Goal: Feedback & Contribution: Submit feedback/report problem

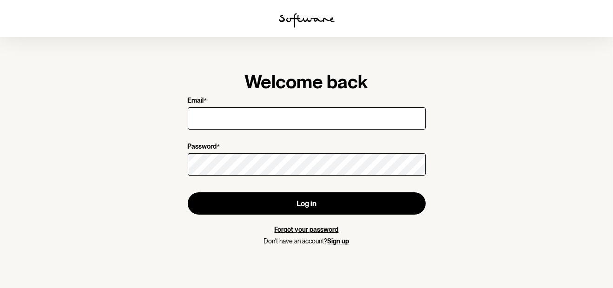
type input "[EMAIL_ADDRESS][DOMAIN_NAME]"
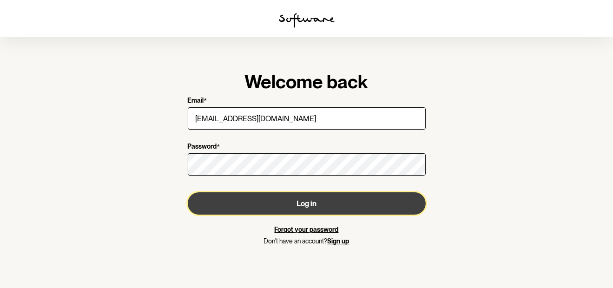
click at [285, 196] on button "Log in" at bounding box center [307, 203] width 238 height 22
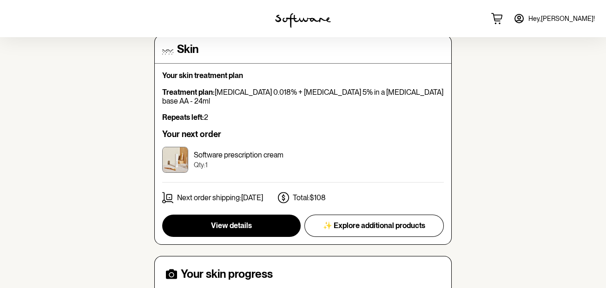
scroll to position [223, 0]
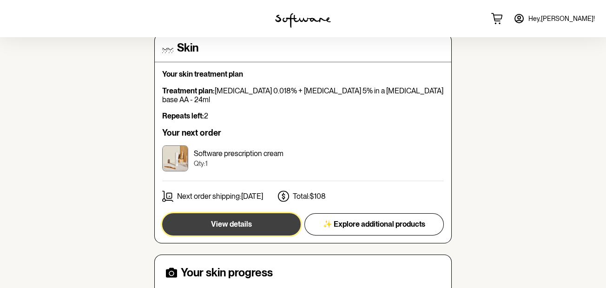
click at [239, 220] on span "View details" at bounding box center [231, 224] width 41 height 9
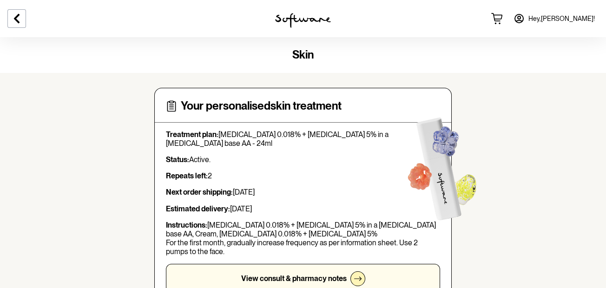
scroll to position [252, 0]
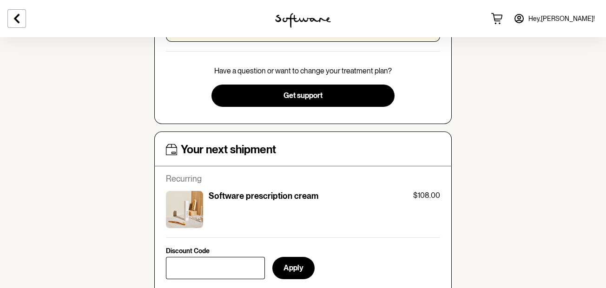
drag, startPoint x: 604, startPoint y: 100, endPoint x: 608, endPoint y: 133, distance: 33.2
drag, startPoint x: 608, startPoint y: 133, endPoint x: 562, endPoint y: 143, distance: 47.0
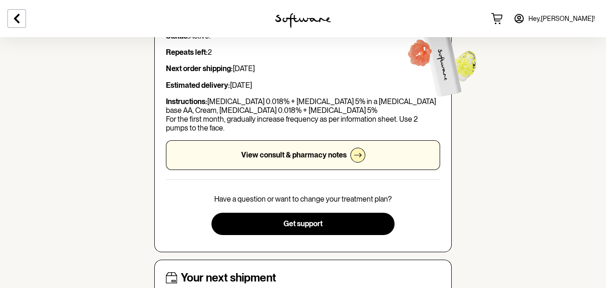
scroll to position [117, 0]
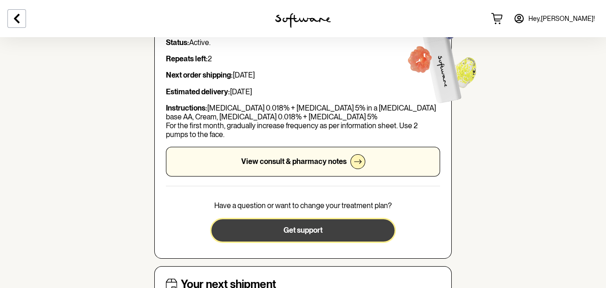
click at [332, 234] on button "Get support" at bounding box center [303, 230] width 183 height 22
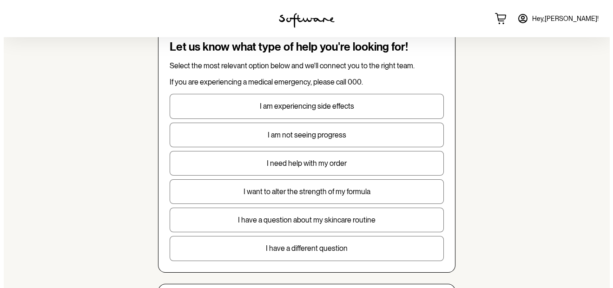
scroll to position [35, 0]
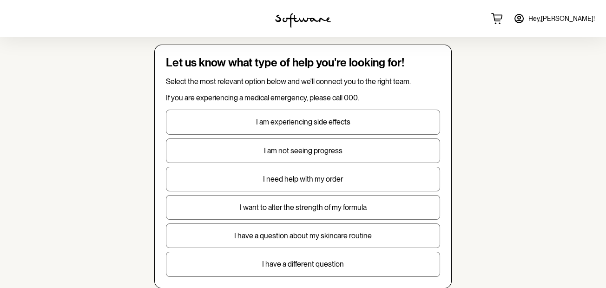
click at [320, 150] on p "I am not seeing progress" at bounding box center [302, 150] width 273 height 9
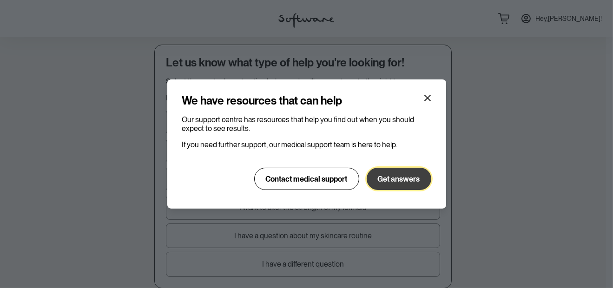
click at [399, 177] on span "Get answers" at bounding box center [399, 179] width 42 height 9
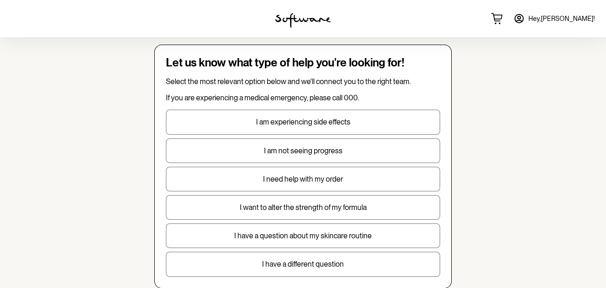
click at [301, 147] on p "I am not seeing progress" at bounding box center [302, 150] width 273 height 9
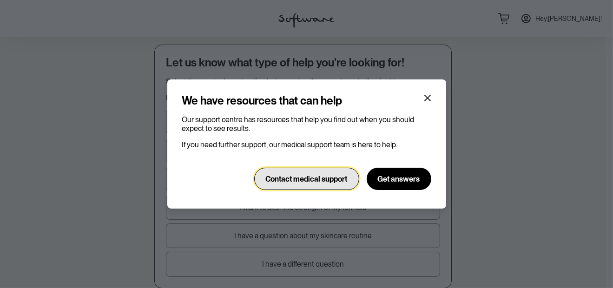
click at [322, 178] on span "Contact medical support" at bounding box center [307, 179] width 82 height 9
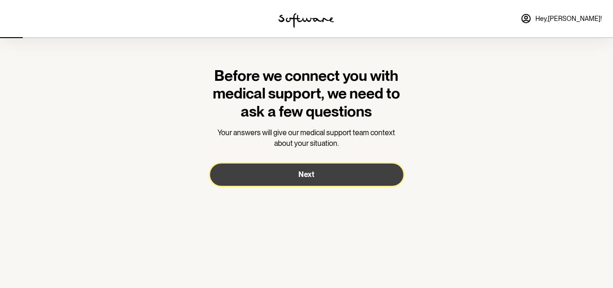
click at [322, 178] on button "Next" at bounding box center [306, 175] width 193 height 22
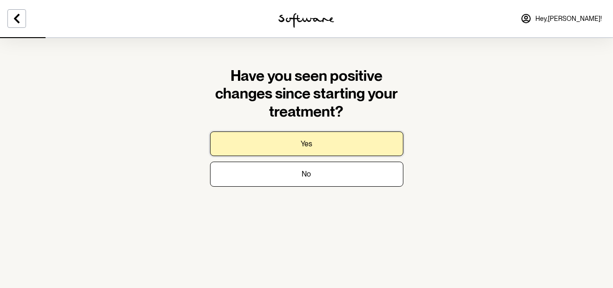
click at [325, 145] on button "Yes" at bounding box center [306, 144] width 193 height 25
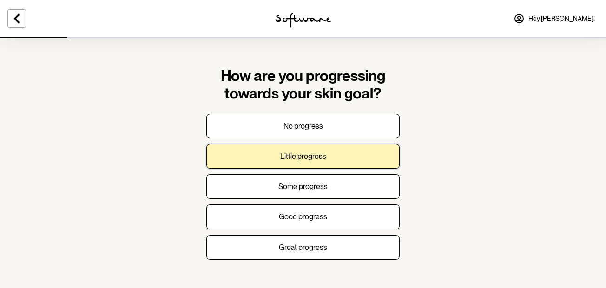
click at [317, 155] on p "Little progress" at bounding box center [303, 156] width 46 height 9
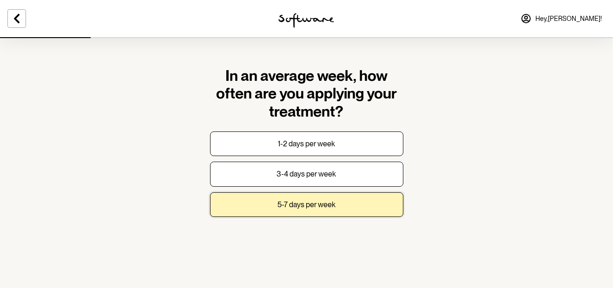
click at [298, 202] on p "5-7 days per week" at bounding box center [307, 204] width 58 height 9
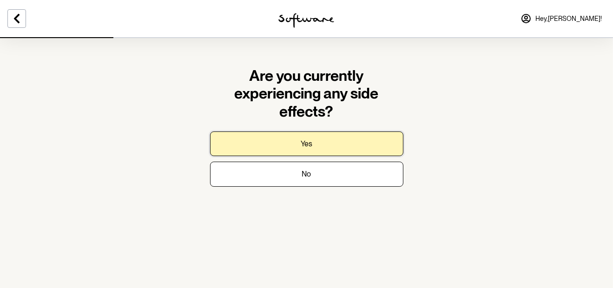
click at [316, 147] on button "Yes" at bounding box center [306, 144] width 193 height 25
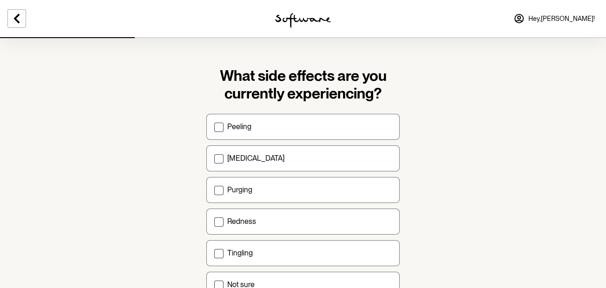
click at [238, 126] on p "Peeling" at bounding box center [239, 126] width 24 height 9
click at [214, 126] on input "Peeling" at bounding box center [214, 126] width 0 height 0
checkbox input "true"
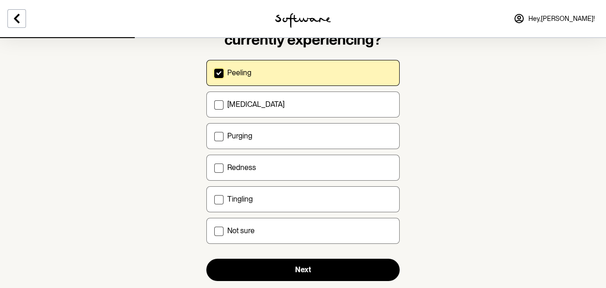
scroll to position [54, 0]
click at [255, 135] on div "Purging" at bounding box center [309, 136] width 165 height 9
click at [214, 136] on input "Purging" at bounding box center [214, 136] width 0 height 0
checkbox input "true"
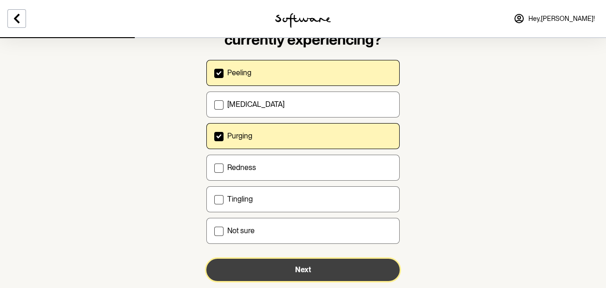
click at [262, 266] on button "Next" at bounding box center [302, 270] width 193 height 22
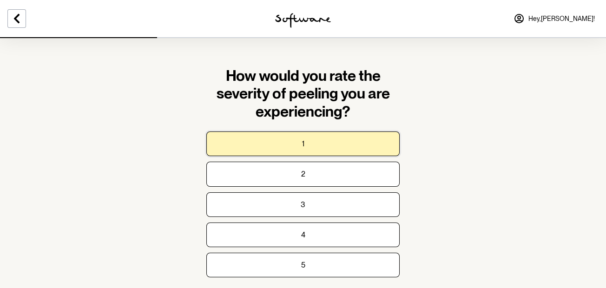
click at [345, 145] on button "1" at bounding box center [302, 144] width 193 height 25
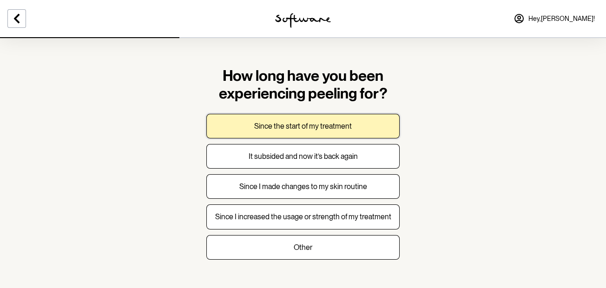
click at [338, 130] on button "Since the start of my treatment" at bounding box center [302, 126] width 193 height 25
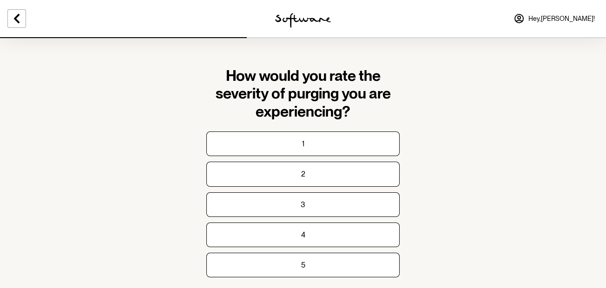
scroll to position [26, 0]
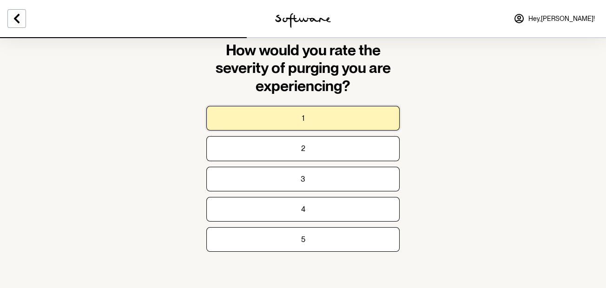
click at [337, 124] on button "1" at bounding box center [302, 118] width 193 height 25
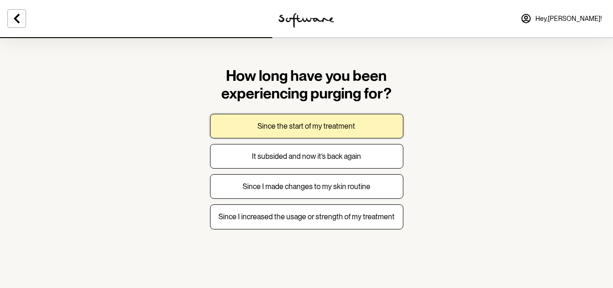
click at [338, 120] on button "Since the start of my treatment" at bounding box center [306, 126] width 193 height 25
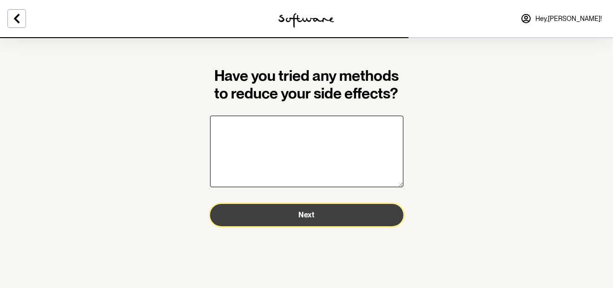
click at [318, 220] on button "Next" at bounding box center [306, 215] width 193 height 22
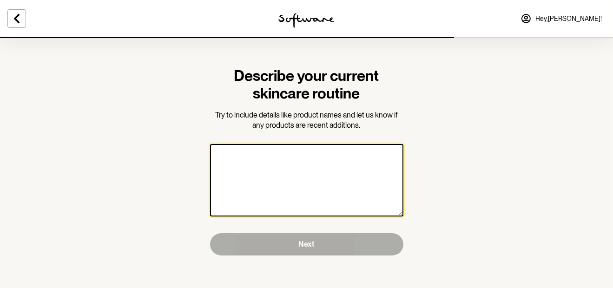
click at [312, 177] on textarea at bounding box center [306, 180] width 193 height 73
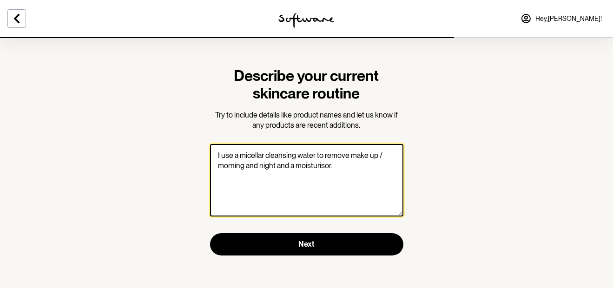
type textarea "I use a micellar cleansing water to remove make up / morning and night and a mo…"
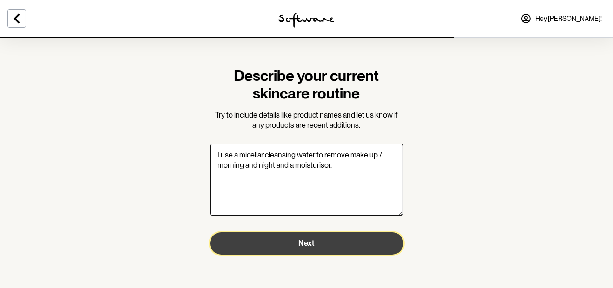
click at [344, 245] on button "Next" at bounding box center [306, 243] width 193 height 22
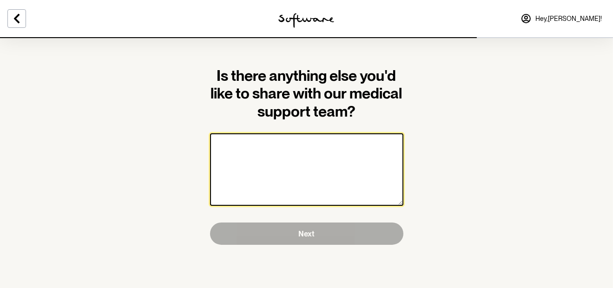
click at [297, 178] on textarea at bounding box center [306, 169] width 193 height 73
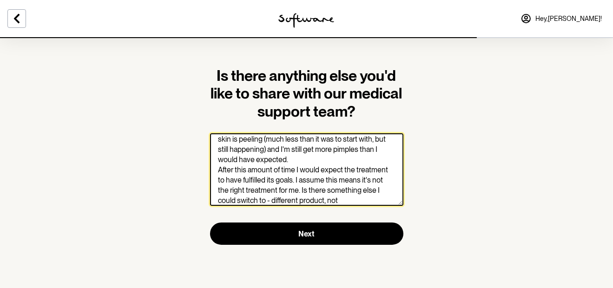
scroll to position [36, 0]
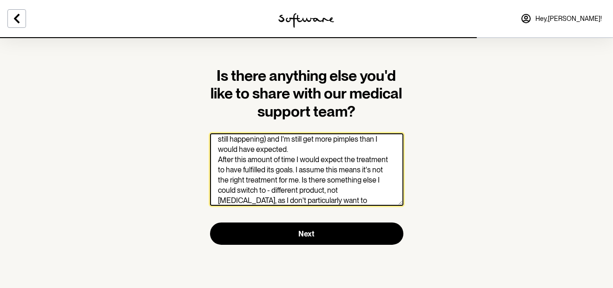
type textarea "I've been taking this current formula for a while now - I think about 6 months.…"
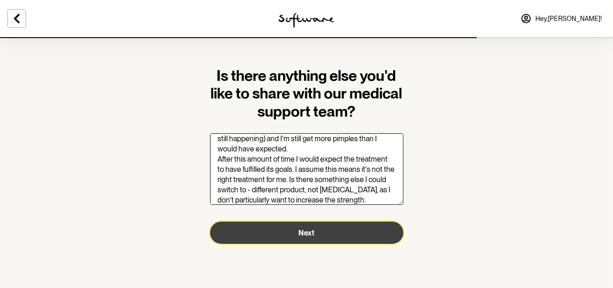
click at [307, 236] on span "Next" at bounding box center [307, 233] width 16 height 9
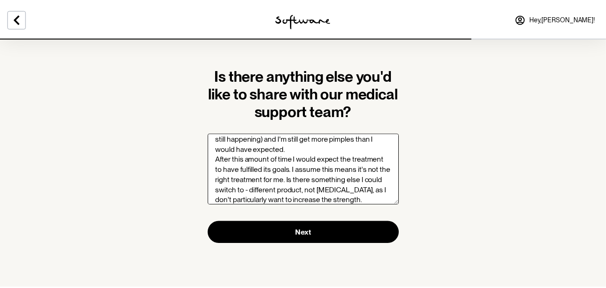
scroll to position [36, 0]
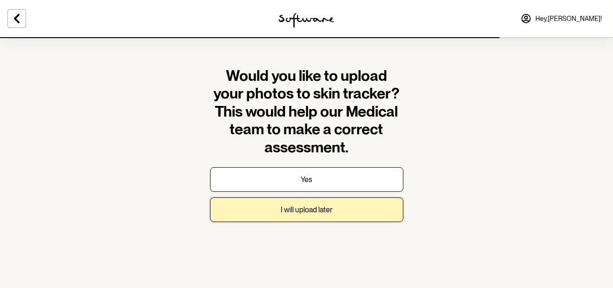
click at [318, 213] on p "I will upload later" at bounding box center [307, 209] width 52 height 9
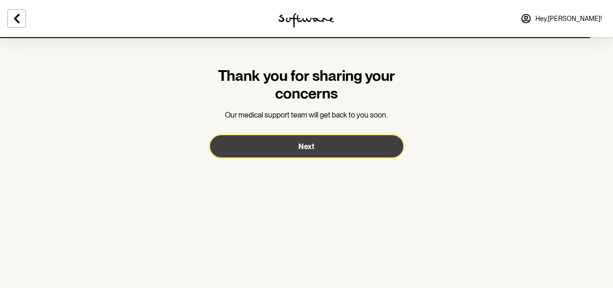
click at [327, 141] on button "Next" at bounding box center [306, 146] width 193 height 22
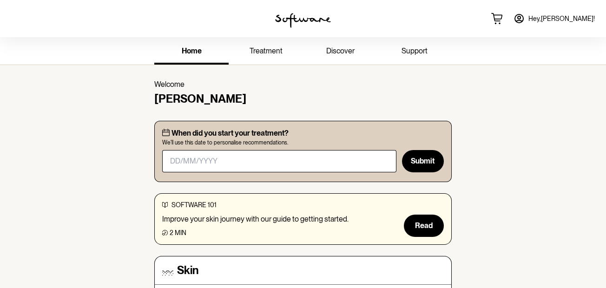
click at [278, 49] on span "treatment" at bounding box center [266, 50] width 33 height 9
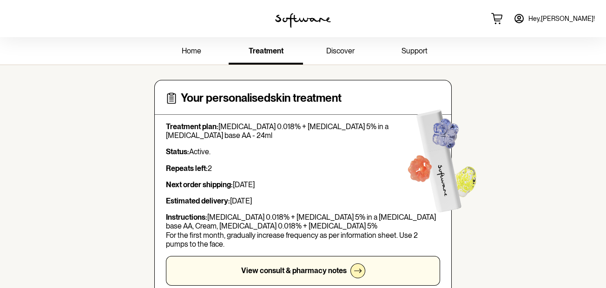
click at [207, 46] on link "home" at bounding box center [191, 52] width 74 height 26
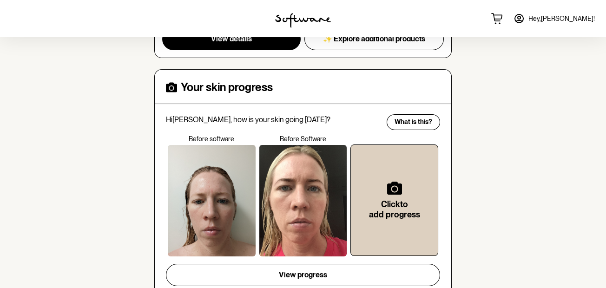
scroll to position [411, 0]
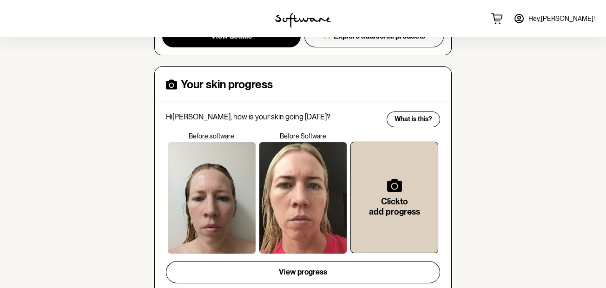
click at [285, 186] on div at bounding box center [303, 198] width 88 height 112
click at [298, 273] on div "View progress What is this?" at bounding box center [303, 276] width 274 height 30
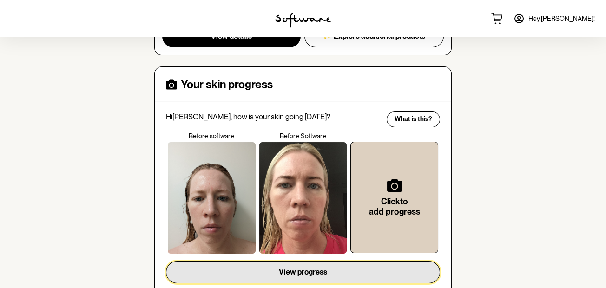
click at [302, 268] on span "View progress" at bounding box center [303, 272] width 48 height 9
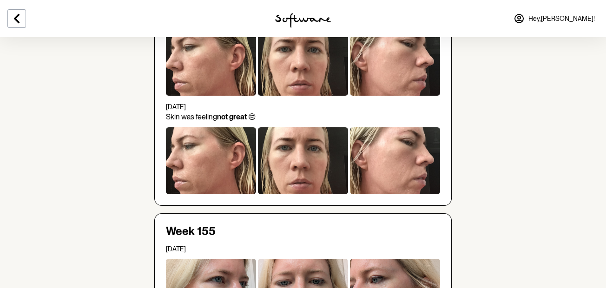
scroll to position [285, 0]
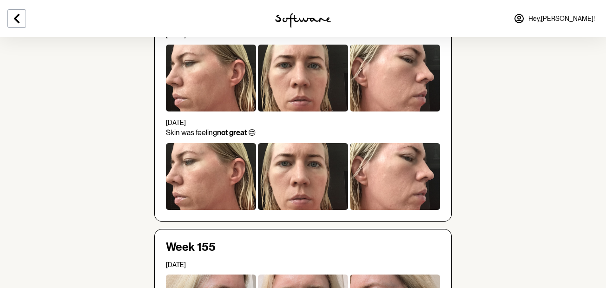
click at [383, 185] on div at bounding box center [395, 176] width 90 height 67
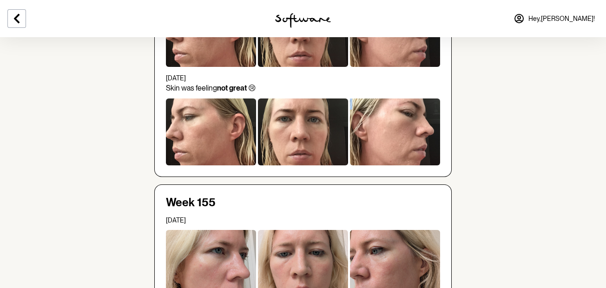
scroll to position [0, 0]
